Goal: Task Accomplishment & Management: Use online tool/utility

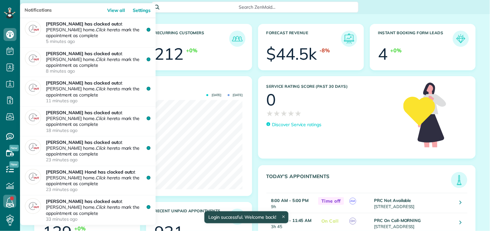
scroll to position [89, 202]
click at [11, 200] on link at bounding box center [9, 201] width 19 height 19
click at [12, 197] on link at bounding box center [9, 201] width 19 height 19
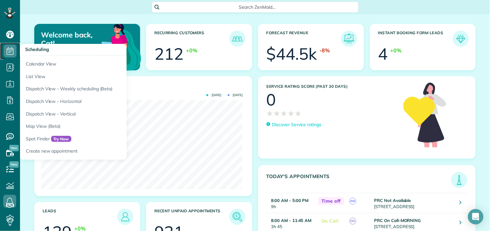
click at [10, 49] on icon at bounding box center [10, 51] width 13 height 13
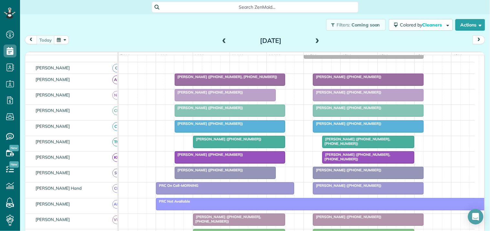
click at [356, 110] on div "[PERSON_NAME] ([PHONE_NUMBER])" at bounding box center [368, 108] width 107 height 5
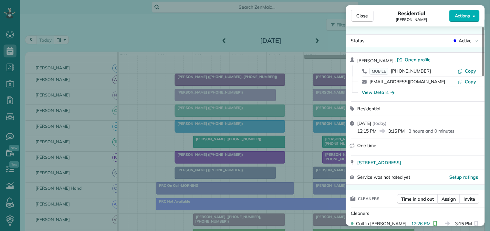
scroll to position [108, 0]
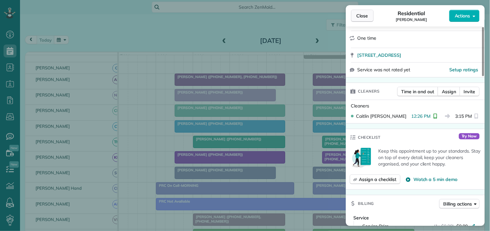
click at [361, 15] on span "Close" at bounding box center [363, 16] width 12 height 6
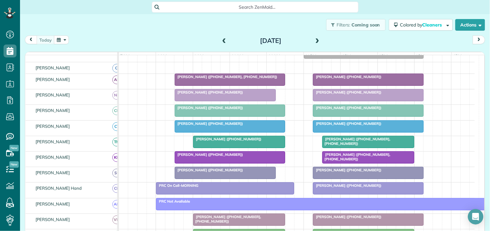
click at [360, 179] on div at bounding box center [368, 173] width 110 height 12
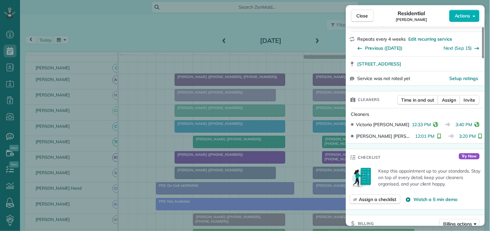
scroll to position [108, 0]
click at [371, 15] on button "Close" at bounding box center [362, 16] width 23 height 12
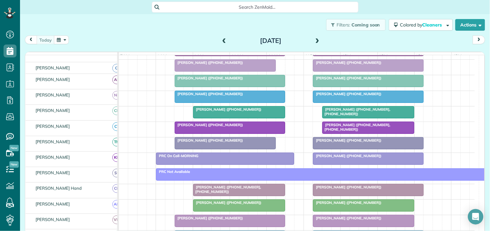
scroll to position [108, 0]
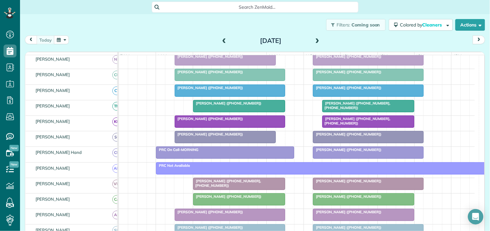
click at [351, 159] on div at bounding box center [368, 153] width 110 height 12
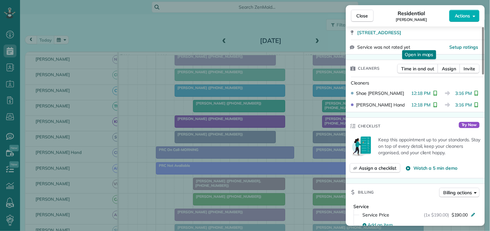
scroll to position [143, 0]
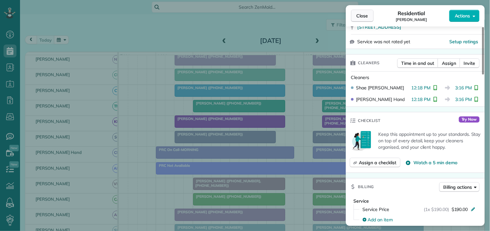
click at [363, 15] on span "Close" at bounding box center [363, 16] width 12 height 6
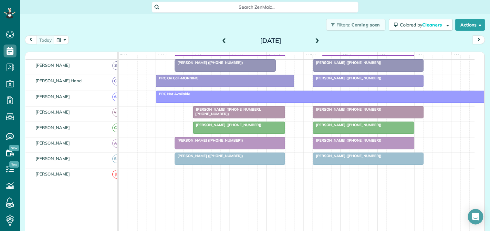
scroll to position [72, 0]
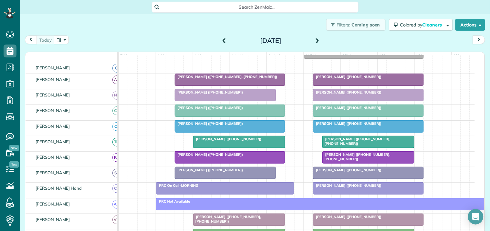
click at [369, 79] on div "[PERSON_NAME] ([PHONE_NUMBER])" at bounding box center [368, 77] width 107 height 5
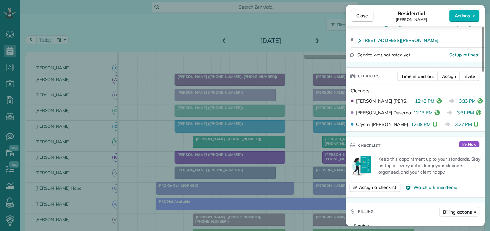
scroll to position [143, 0]
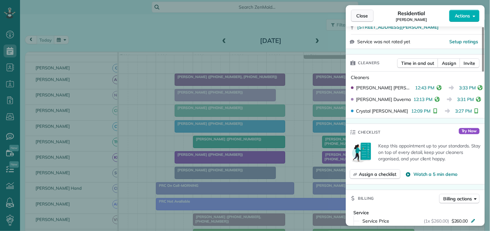
click at [363, 15] on span "Close" at bounding box center [363, 16] width 12 height 6
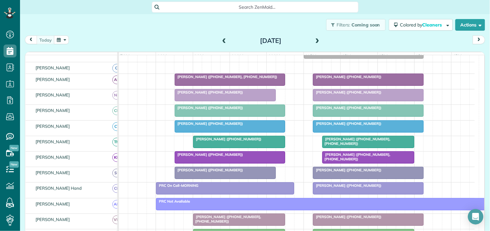
click at [375, 148] on div at bounding box center [368, 142] width 91 height 12
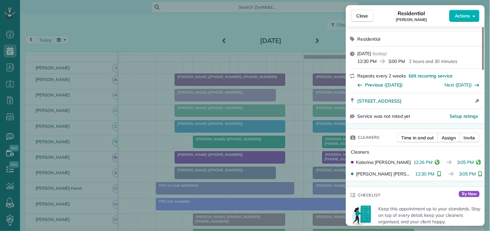
scroll to position [108, 0]
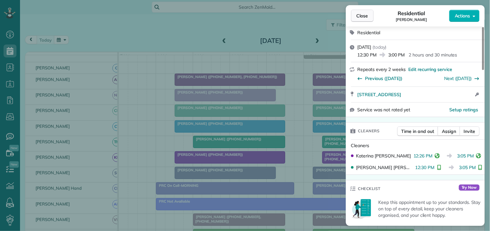
click at [357, 16] on span "Close" at bounding box center [363, 16] width 12 height 6
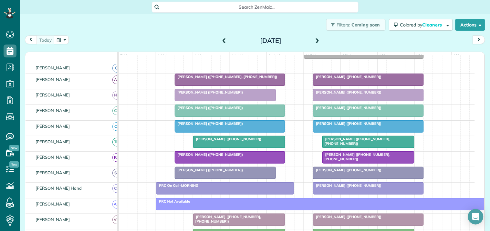
click at [362, 110] on span "[PERSON_NAME] ([PHONE_NUMBER])" at bounding box center [347, 108] width 69 height 5
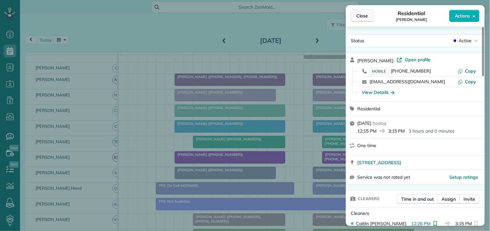
click at [364, 14] on span "Close" at bounding box center [363, 16] width 12 height 6
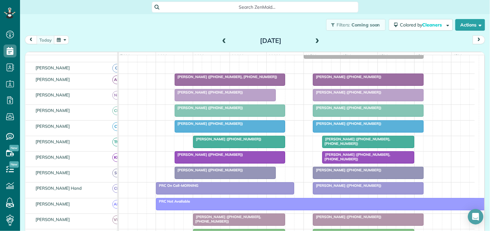
click at [157, 27] on div "Filters: Coming soon Colored by Cleaners Color by Cleaner Color by Team Color b…" at bounding box center [255, 24] width 470 height 21
